Goal: Task Accomplishment & Management: Use online tool/utility

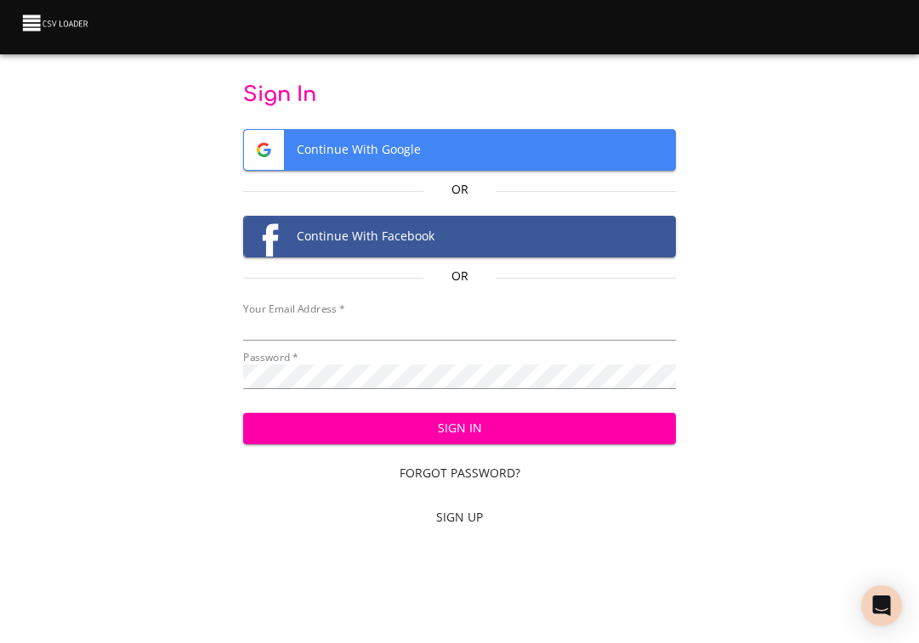
type input "[EMAIL_ADDRESS][DOMAIN_NAME]"
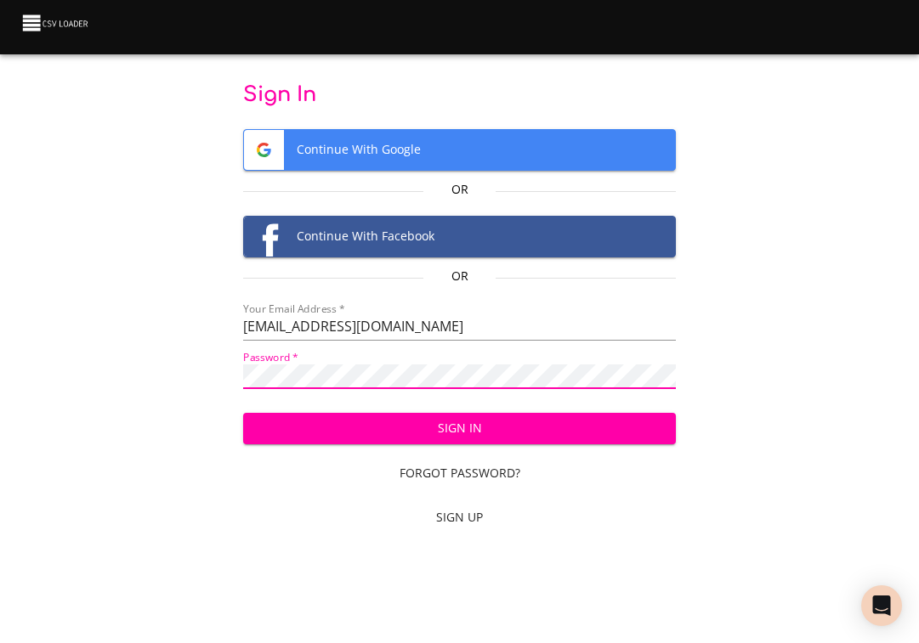
scroll to position [1, 0]
click at [20, 423] on div "Sign In Continue With Google Or Continue With Facebook Or Your Email Address   …" at bounding box center [459, 268] width 919 height 537
click at [712, 530] on div "Sign In Continue With Google Or Continue With Facebook Or Your Email Address   …" at bounding box center [459, 310] width 864 height 456
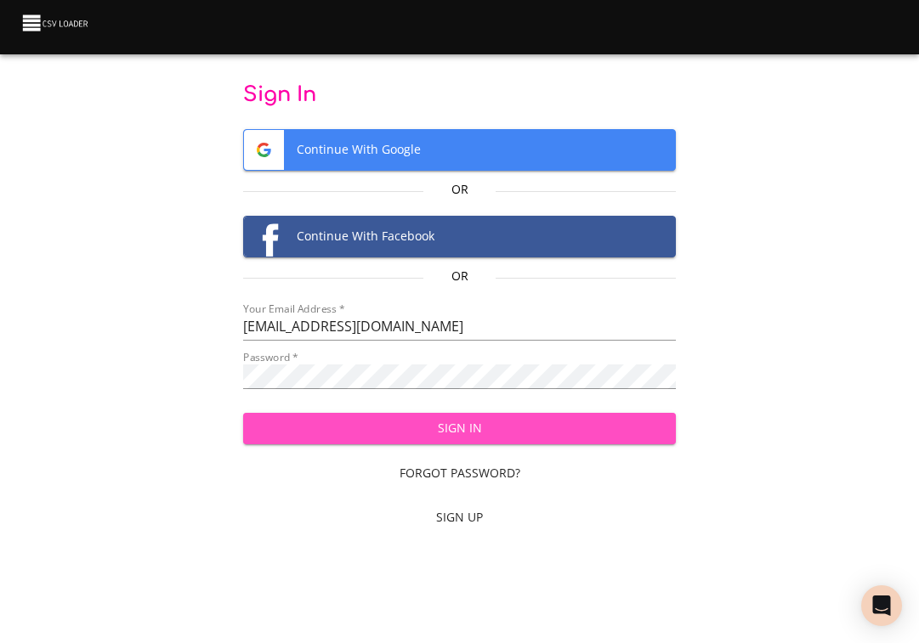
click at [455, 433] on span "Sign In" at bounding box center [459, 428] width 405 height 21
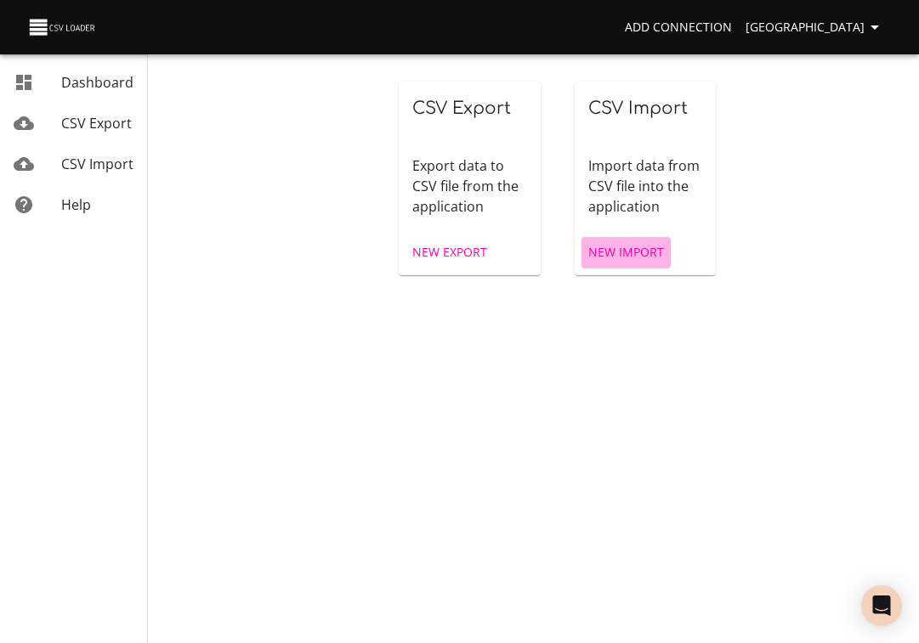
click at [635, 250] on span "New Import" at bounding box center [626, 252] width 76 height 21
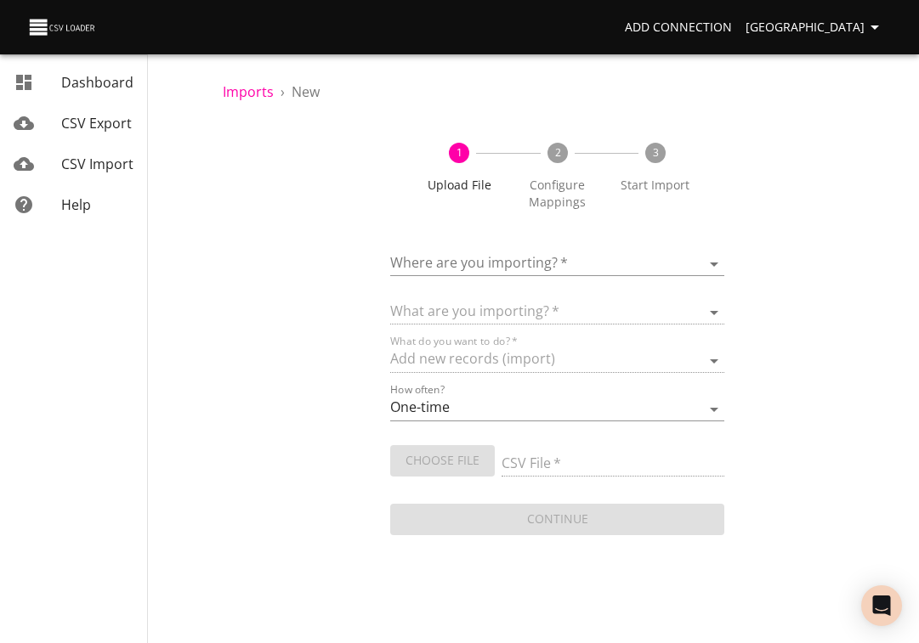
click at [475, 270] on body "Add Connection Sydney Dashboard CSV Export CSV Import Help Imports › New 1 Uplo…" at bounding box center [459, 321] width 919 height 643
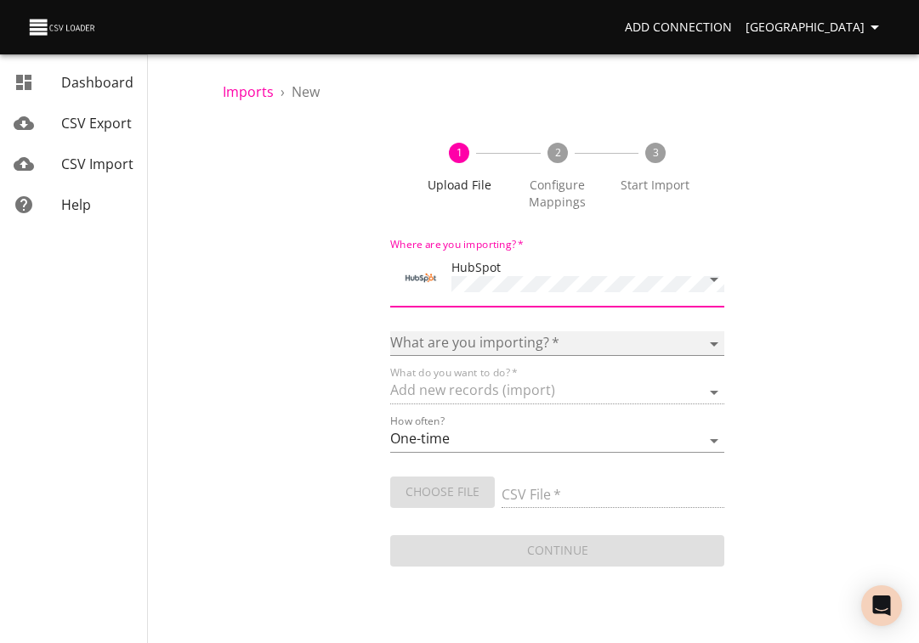
click at [468, 342] on select "Calls Companies Contacts Deals Emails Line items Meetings Notes Products Tasks …" at bounding box center [557, 343] width 335 height 25
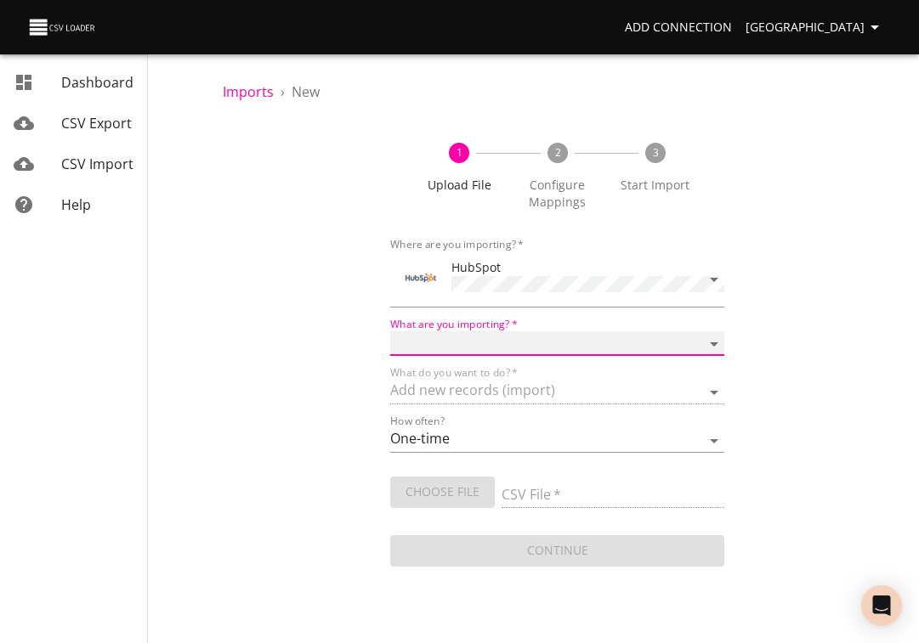
select select "deals"
click at [390, 331] on select "Calls Companies Contacts Deals Emails Line items Meetings Notes Products Tasks …" at bounding box center [557, 343] width 335 height 25
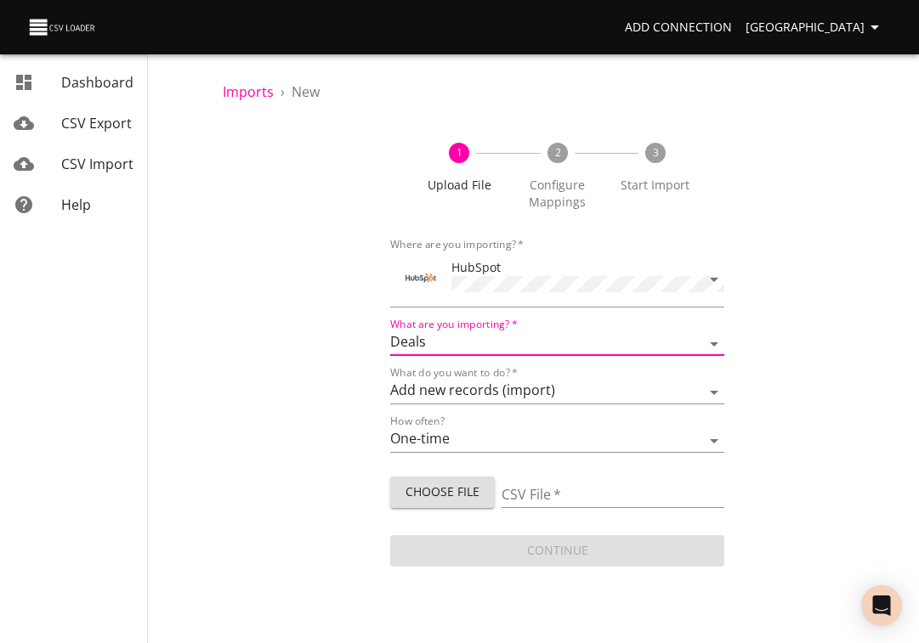
click at [430, 487] on span "Choose File" at bounding box center [442, 492] width 77 height 21
type input "[PERSON_NAME] [DATE].csv"
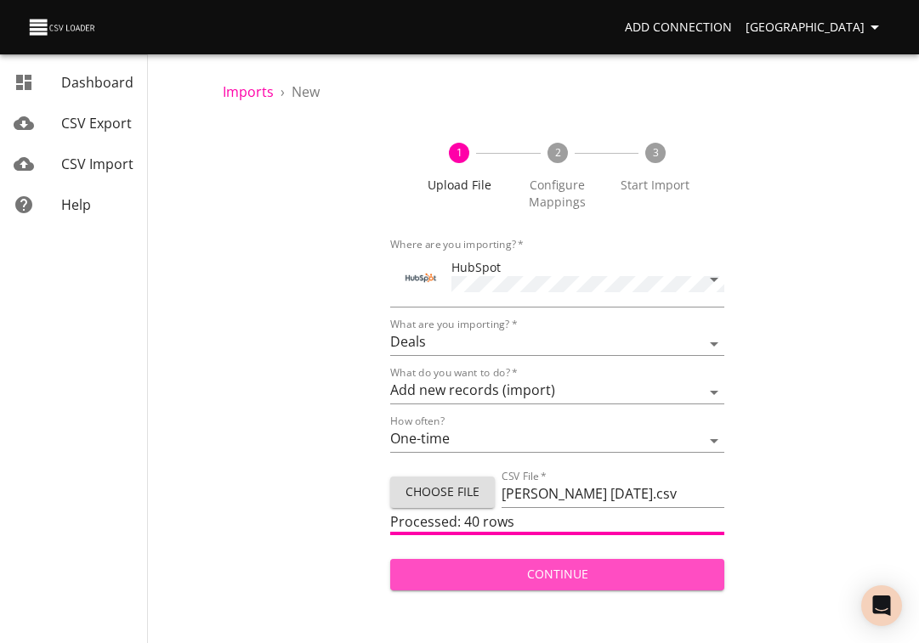
click at [626, 575] on span "Continue" at bounding box center [558, 574] width 308 height 21
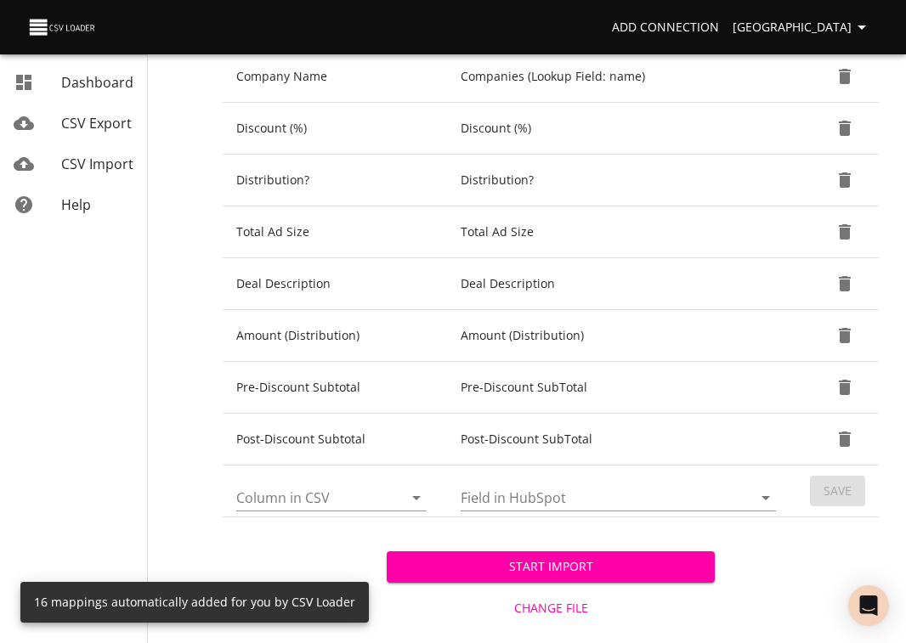
scroll to position [753, 0]
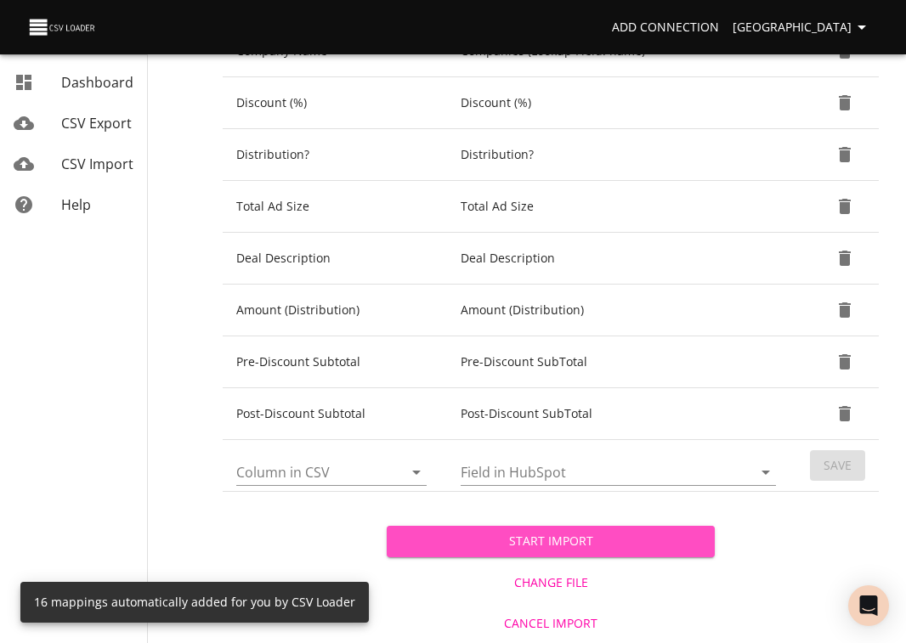
click at [592, 549] on span "Start Import" at bounding box center [550, 541] width 301 height 21
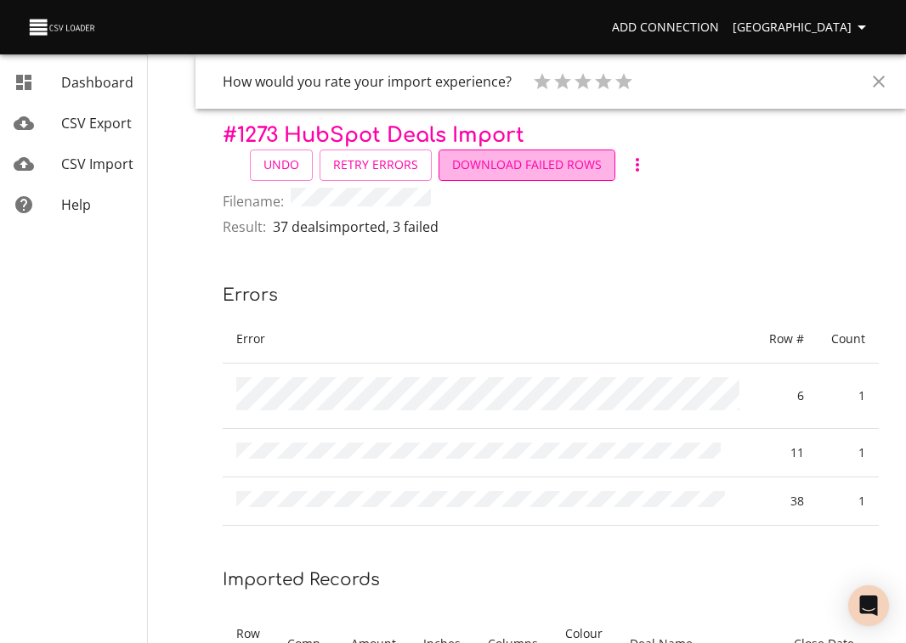
click at [490, 161] on span "Download Failed Rows" at bounding box center [527, 165] width 150 height 21
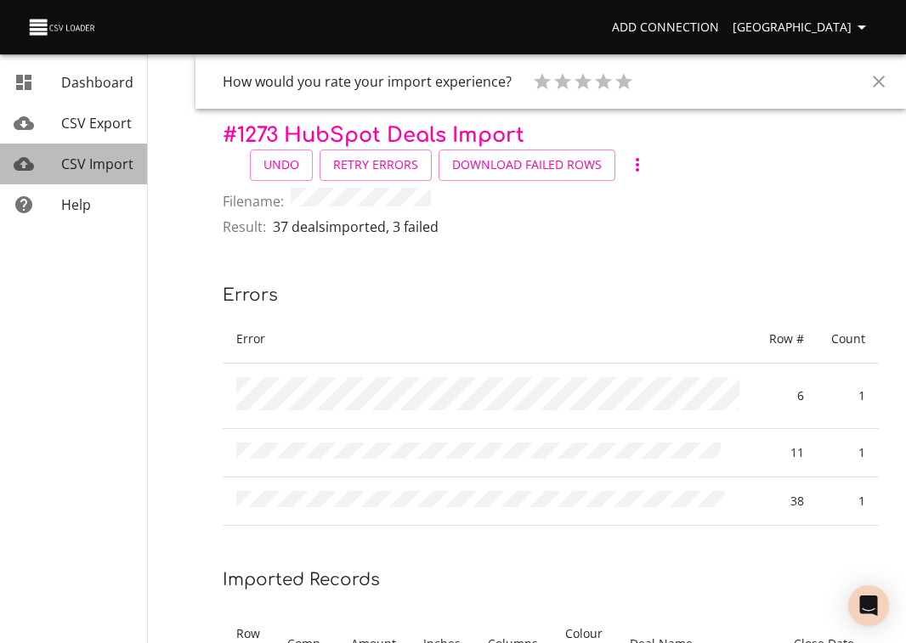
click at [88, 167] on span "CSV Import" at bounding box center [97, 164] width 72 height 19
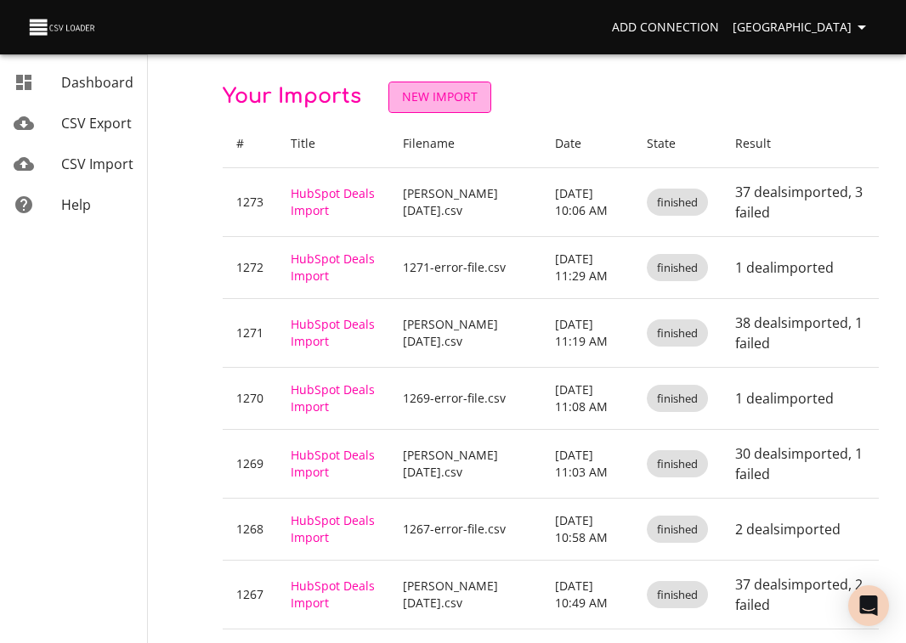
click at [441, 88] on span "New Import" at bounding box center [440, 97] width 76 height 21
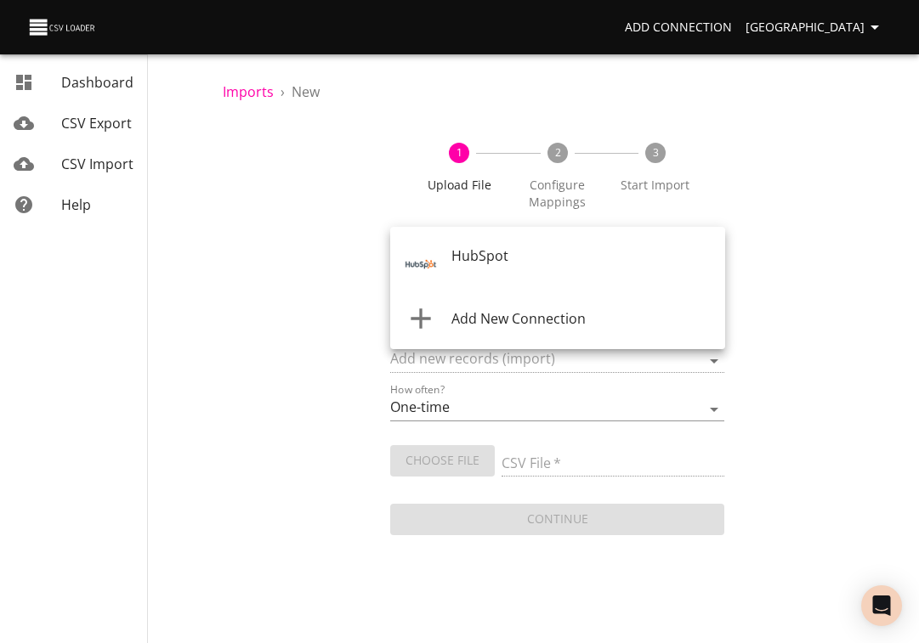
click at [445, 260] on body "Add Connection Sydney Dashboard CSV Export CSV Import Help Imports › New 1 Uplo…" at bounding box center [459, 321] width 919 height 643
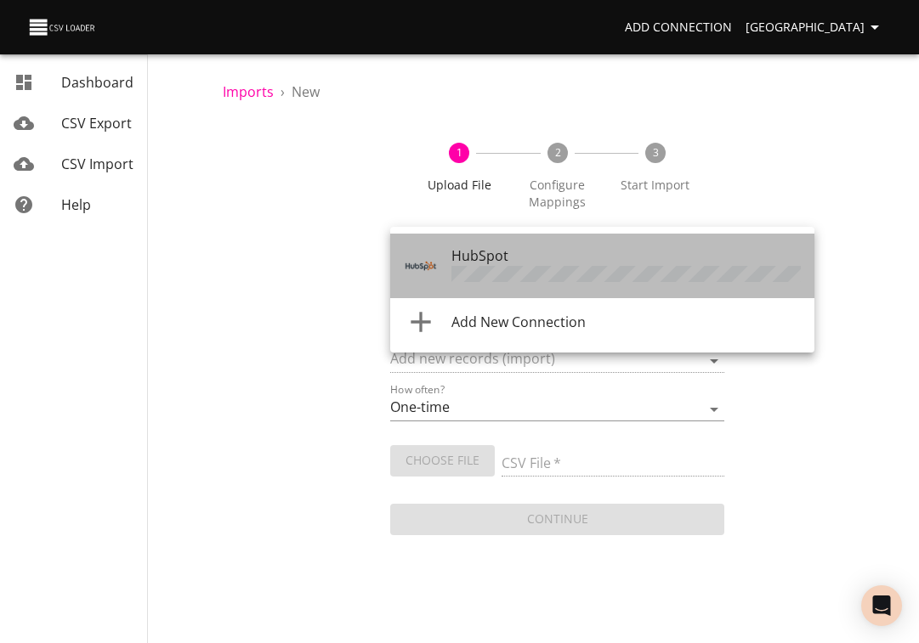
click at [445, 260] on div at bounding box center [428, 266] width 48 height 34
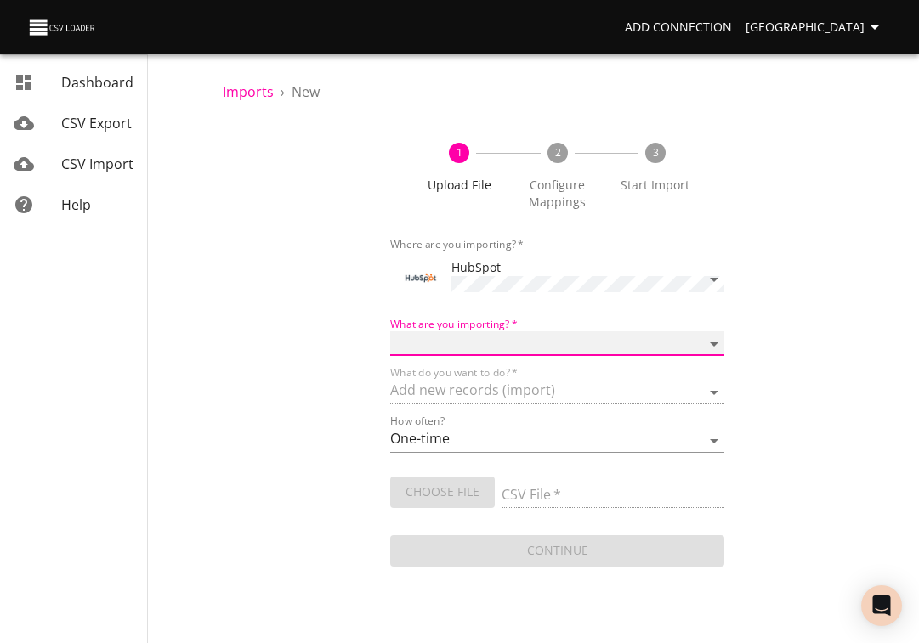
click at [449, 337] on select "Calls Companies Contacts Deals Emails Line items Meetings Notes Products Tasks …" at bounding box center [557, 343] width 335 height 25
select select "deals"
click at [390, 331] on select "Calls Companies Contacts Deals Emails Line items Meetings Notes Products Tasks …" at bounding box center [557, 343] width 335 height 25
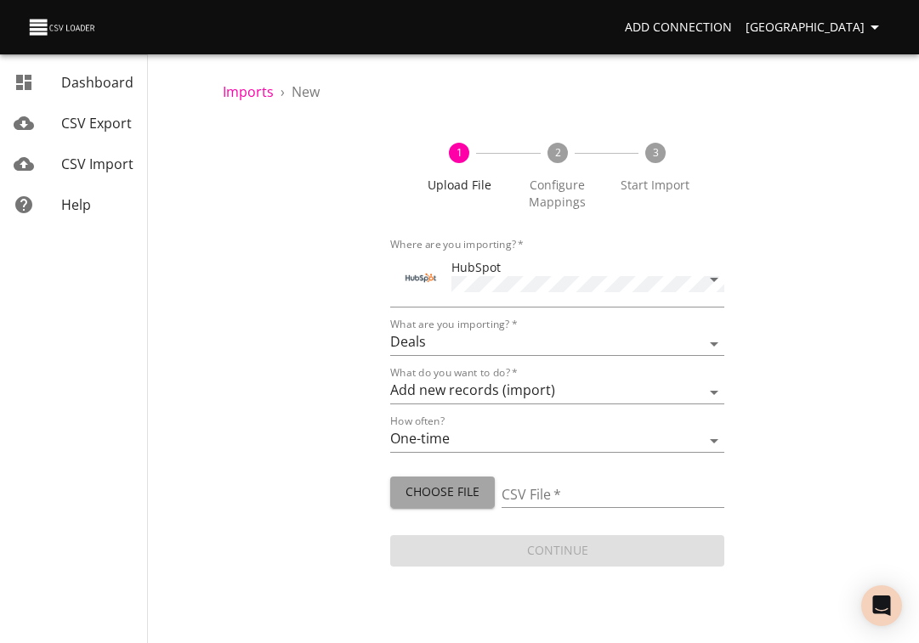
click at [456, 492] on span "Choose File" at bounding box center [442, 492] width 77 height 21
type input "1273-error-file.csv"
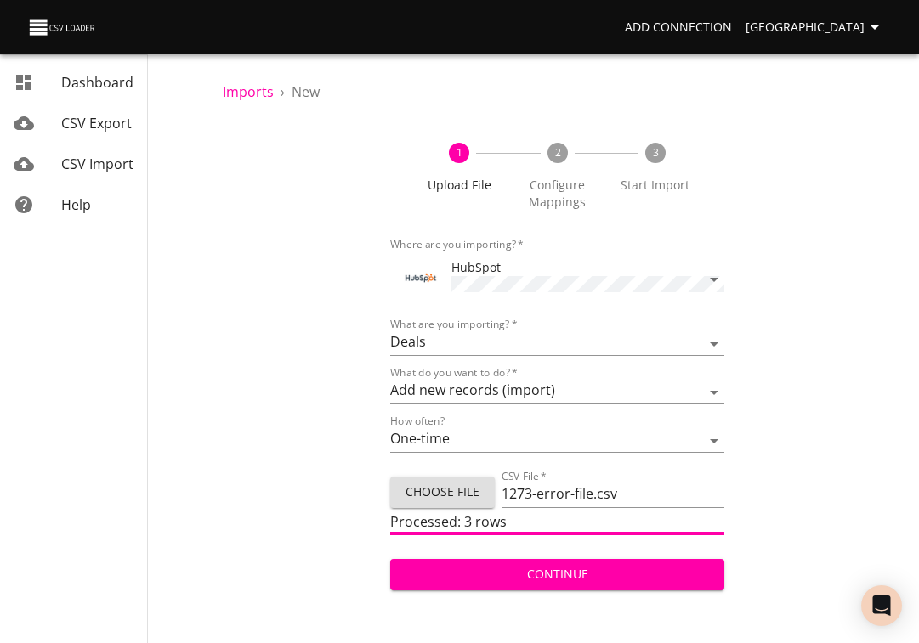
click at [565, 568] on span "Continue" at bounding box center [558, 574] width 308 height 21
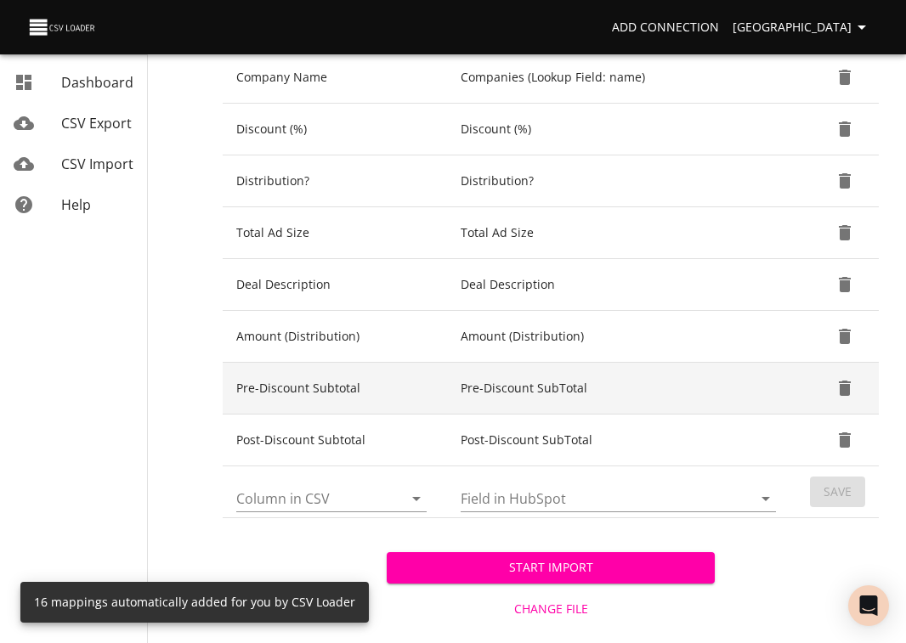
scroll to position [753, 0]
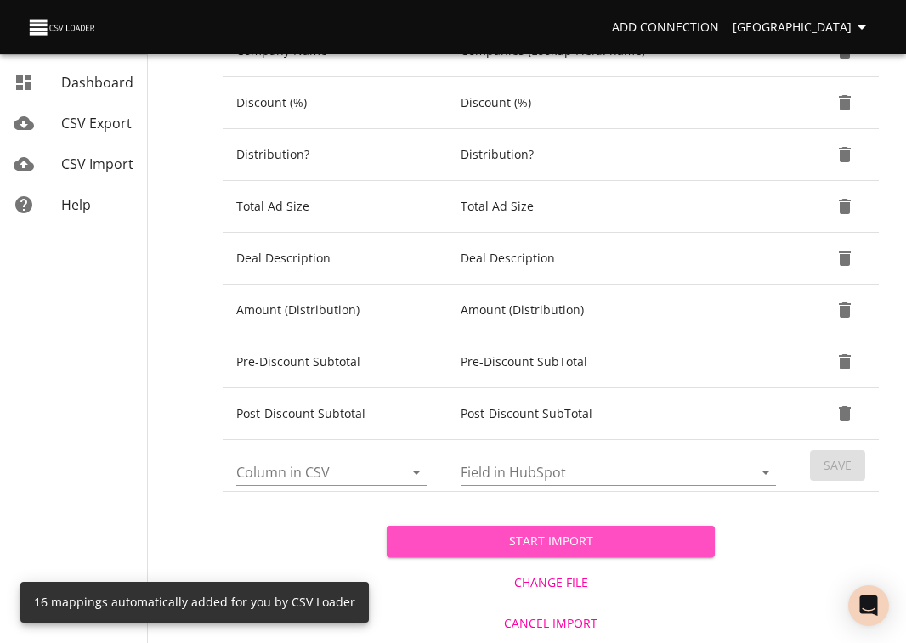
click at [603, 548] on span "Start Import" at bounding box center [550, 541] width 301 height 21
